Goal: Task Accomplishment & Management: Complete application form

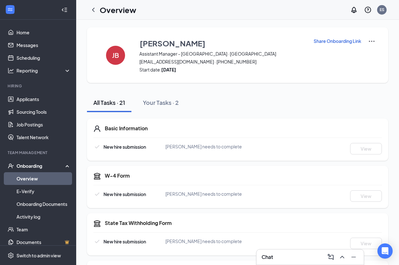
click at [35, 179] on link "Overview" at bounding box center [44, 178] width 54 height 13
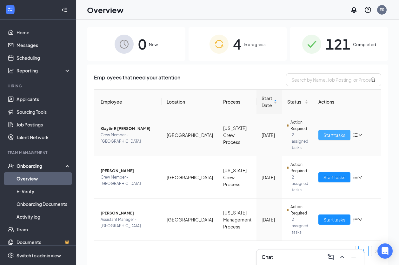
click at [333, 132] on span "Start tasks" at bounding box center [335, 134] width 22 height 7
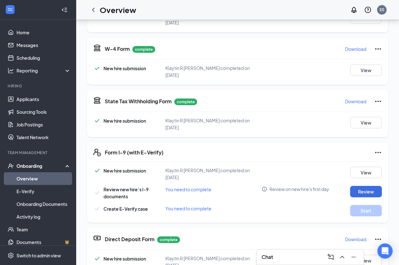
scroll to position [127, 0]
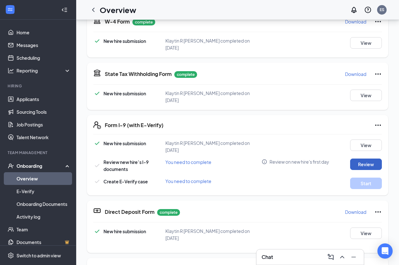
click at [360, 158] on button "Review" at bounding box center [366, 163] width 32 height 11
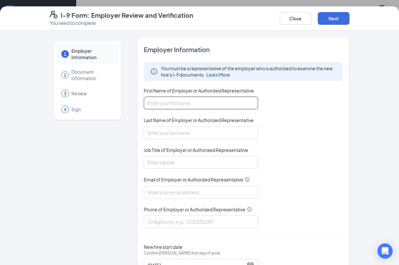
click at [195, 102] on input "First Name of Employer or Authorized Representative" at bounding box center [201, 103] width 114 height 13
type input "[PERSON_NAME]"
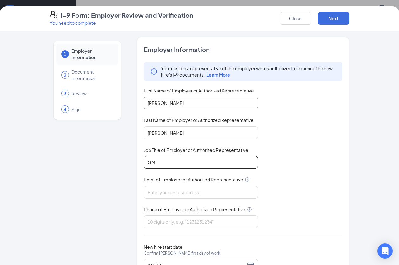
type input "GM"
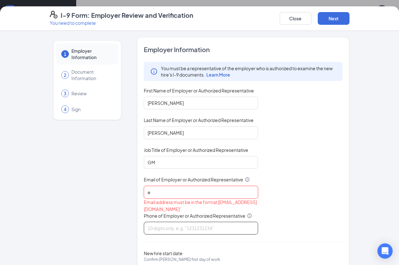
type input "[EMAIL_ADDRESS][DOMAIN_NAME]"
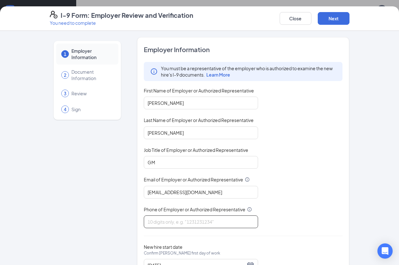
click at [186, 224] on input "Phone of Employer or Authorized Representative" at bounding box center [201, 221] width 114 height 13
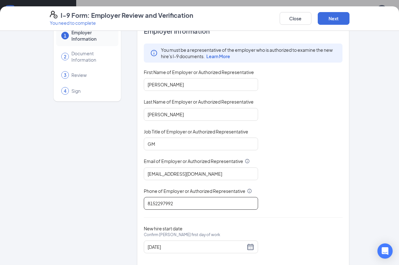
scroll to position [29, 0]
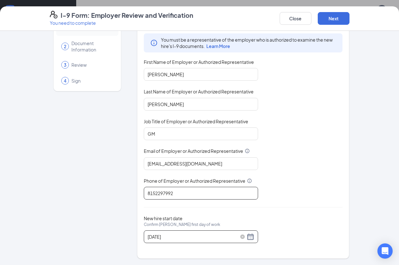
type input "8152297992"
click at [250, 236] on div "[DATE]" at bounding box center [201, 237] width 107 height 8
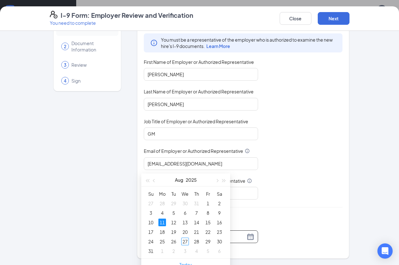
scroll to position [254, 0]
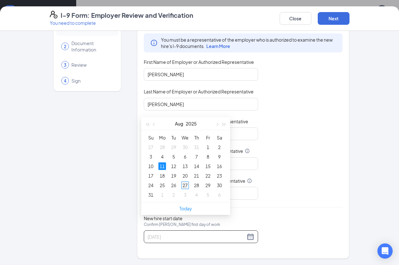
type input "[DATE]"
click at [184, 183] on div "27" at bounding box center [185, 185] width 8 height 8
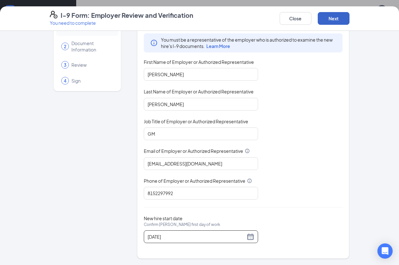
click at [336, 19] on button "Next" at bounding box center [334, 18] width 32 height 13
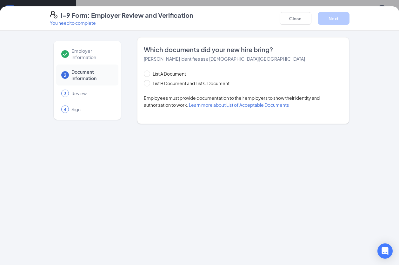
scroll to position [0, 0]
click at [148, 82] on input "List B Document and List C Document" at bounding box center [146, 82] width 4 height 4
radio input "true"
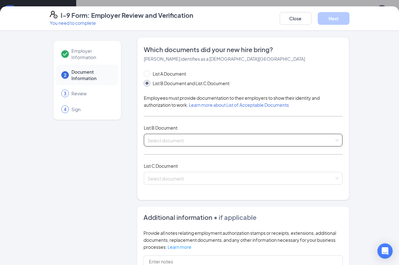
click at [337, 140] on div "Select document" at bounding box center [243, 140] width 199 height 13
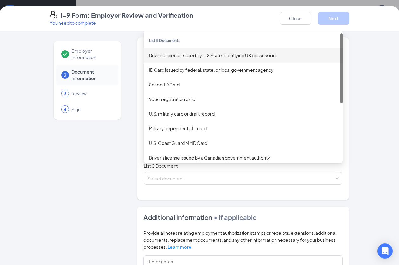
click at [223, 57] on div "Driver’s License issued by U.S State or outlying US possession" at bounding box center [243, 55] width 189 height 7
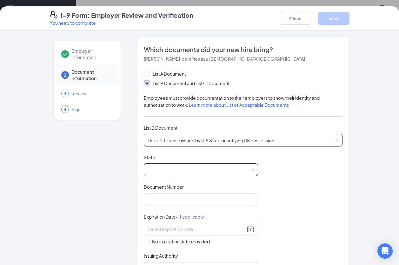
click at [201, 169] on span at bounding box center [201, 170] width 107 height 12
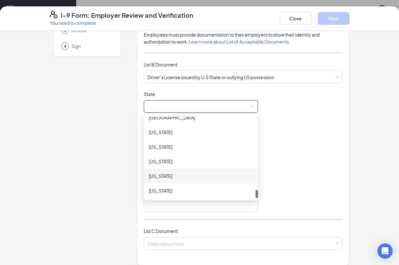
scroll to position [64, 0]
click at [180, 177] on div "[US_STATE]" at bounding box center [201, 175] width 104 height 7
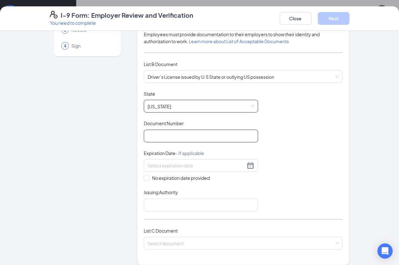
click at [178, 138] on input "Document Number" at bounding box center [201, 136] width 114 height 13
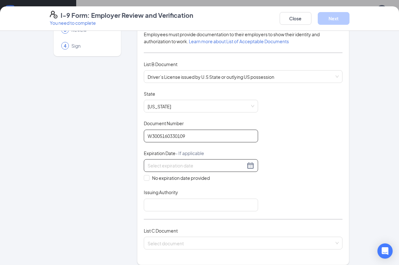
type input "W3005160330109"
click at [249, 166] on div at bounding box center [201, 166] width 107 height 8
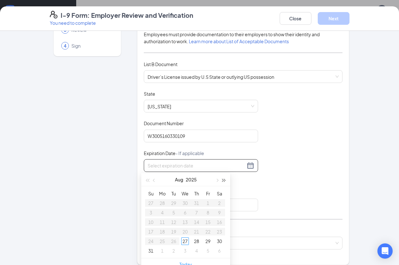
click at [223, 181] on span "button" at bounding box center [224, 180] width 3 height 3
click at [224, 181] on span "button" at bounding box center [224, 180] width 3 height 3
click at [224, 180] on span "button" at bounding box center [224, 180] width 3 height 3
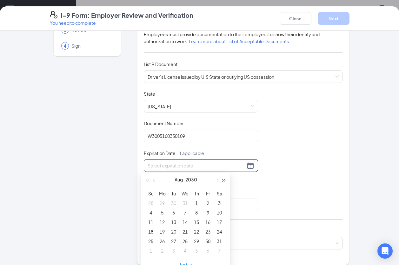
click at [224, 180] on span "button" at bounding box center [224, 180] width 3 height 3
type input "[DATE]"
click at [197, 232] on div "21" at bounding box center [197, 232] width 8 height 8
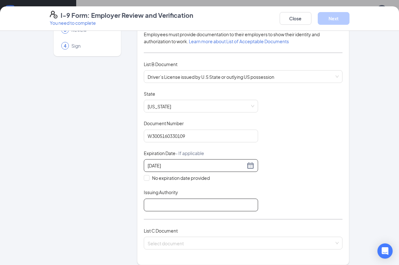
click at [183, 203] on input "Issuing Authority" at bounding box center [201, 205] width 114 height 13
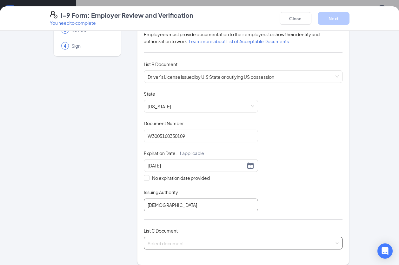
type input "[US_STATE]"
click at [335, 243] on div "Select document" at bounding box center [243, 243] width 199 height 13
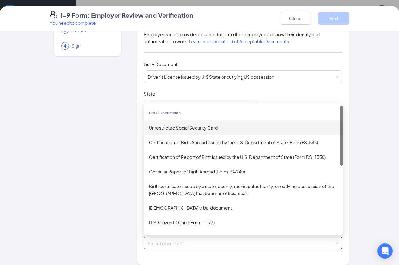
click at [215, 127] on div "Unrestricted Social Security Card" at bounding box center [243, 127] width 189 height 7
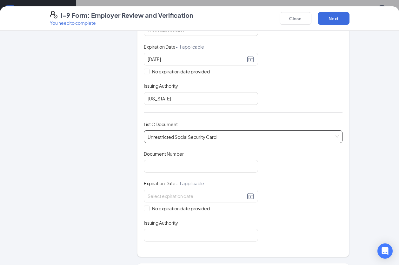
scroll to position [191, 0]
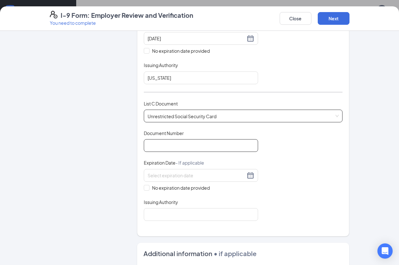
click at [189, 147] on input "Document Number" at bounding box center [201, 145] width 114 height 13
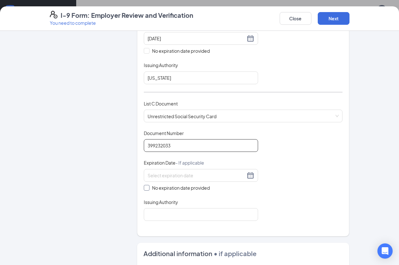
type input "399232033"
click at [145, 187] on input "No expiration date provided" at bounding box center [146, 187] width 4 height 4
checkbox input "true"
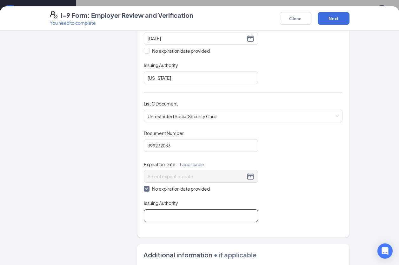
click at [164, 215] on input "Issuing Authority" at bounding box center [201, 215] width 114 height 13
type input "Federal"
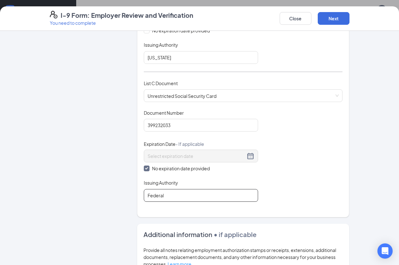
scroll to position [179, 0]
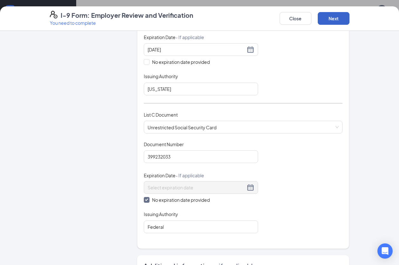
click at [334, 17] on button "Next" at bounding box center [334, 18] width 32 height 13
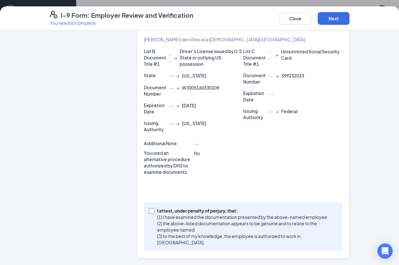
click at [149, 211] on input "I attest, under penalty of [PERSON_NAME], that: (1) I have examined the documen…" at bounding box center [151, 210] width 4 height 4
checkbox input "true"
click at [331, 19] on button "Next" at bounding box center [334, 18] width 32 height 13
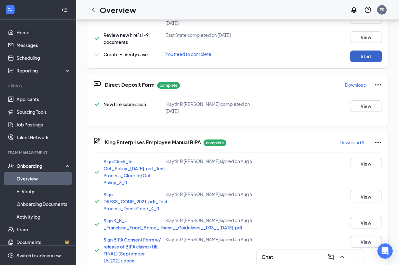
click at [359, 50] on button "Start" at bounding box center [366, 55] width 32 height 11
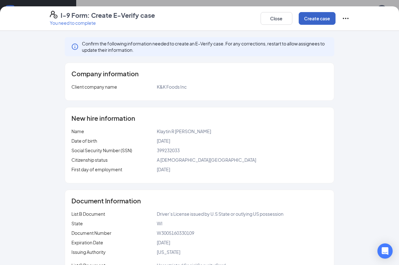
click at [313, 17] on button "Create case" at bounding box center [317, 18] width 37 height 13
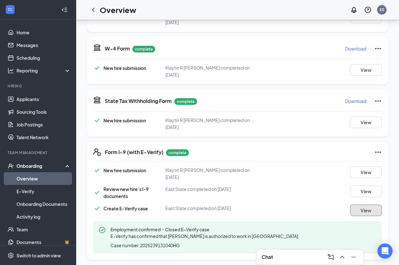
scroll to position [127, 0]
